Goal: Task Accomplishment & Management: Manage account settings

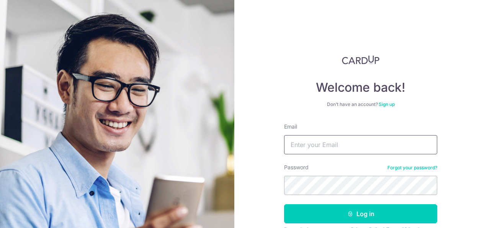
click at [341, 142] on input "Email" at bounding box center [360, 144] width 153 height 19
type input "[PERSON_NAME][EMAIL_ADDRESS][DOMAIN_NAME]"
click at [284, 204] on button "Log in" at bounding box center [360, 213] width 153 height 19
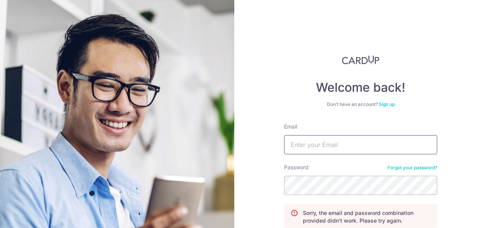
click at [353, 142] on input "Email" at bounding box center [360, 144] width 153 height 19
type input "[PERSON_NAME][EMAIL_ADDRESS][DOMAIN_NAME]"
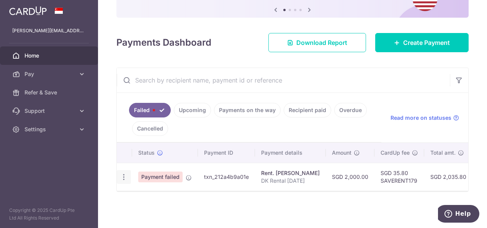
click at [121, 175] on icon "button" at bounding box center [124, 177] width 8 height 8
